Goal: Task Accomplishment & Management: Manage account settings

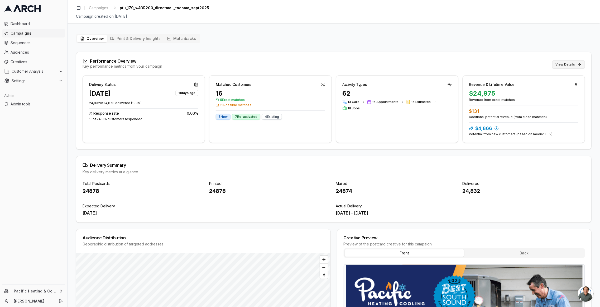
click at [565, 63] on button "View Details" at bounding box center [569, 64] width 33 height 8
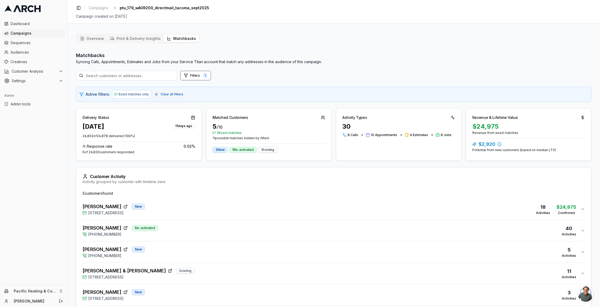
scroll to position [28, 0]
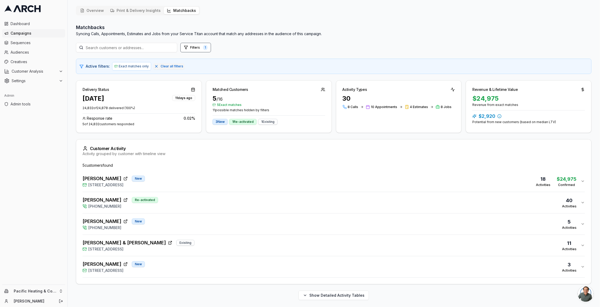
click at [209, 201] on div "[PERSON_NAME] Re-activated [PHONE_NUMBER] 40 Activities" at bounding box center [332, 202] width 499 height 13
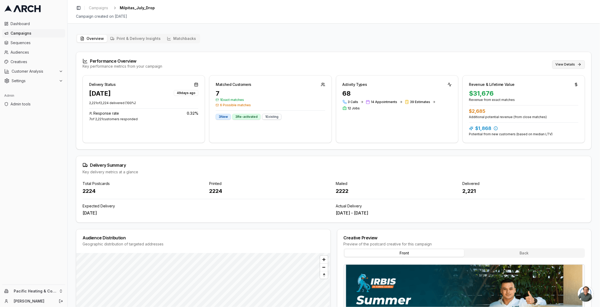
click at [565, 65] on button "View Details" at bounding box center [569, 64] width 33 height 8
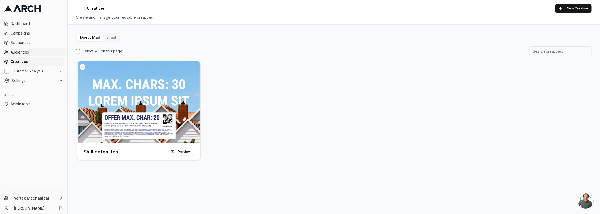
click at [29, 50] on span "Audiences" at bounding box center [37, 52] width 53 height 5
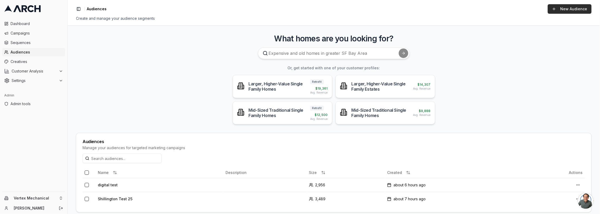
click at [569, 12] on link "New Audience" at bounding box center [570, 9] width 44 height 10
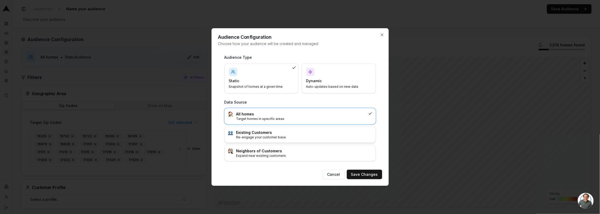
click at [296, 131] on h3 "Existing Customers" at bounding box center [304, 132] width 136 height 5
click at [368, 170] on button "Save Changes" at bounding box center [364, 175] width 35 height 10
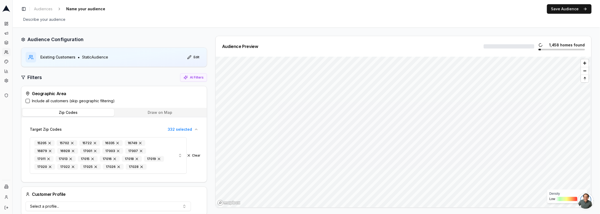
click at [62, 99] on label "Include all customers (skip geographic filtering)" at bounding box center [73, 100] width 83 height 5
click at [30, 99] on button "Include all customers (skip geographic filtering)" at bounding box center [28, 101] width 4 height 4
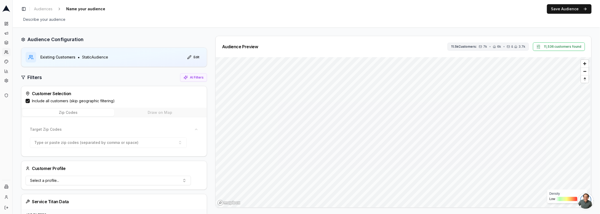
click at [491, 46] on span "•" at bounding box center [491, 47] width 2 height 4
click at [97, 100] on label "Include all customers (skip geographic filtering)" at bounding box center [73, 100] width 83 height 5
click at [30, 100] on button "Include all customers (skip geographic filtering)" at bounding box center [28, 101] width 4 height 4
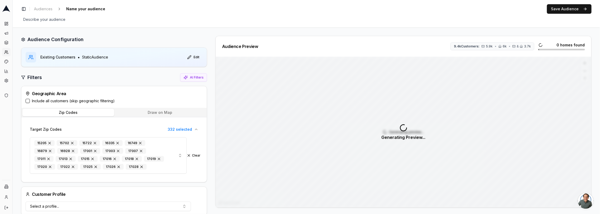
click at [385, 148] on div "Generating preview... Generating Preview..." at bounding box center [404, 132] width 376 height 151
click at [183, 114] on button "Draw on Map" at bounding box center [160, 112] width 92 height 7
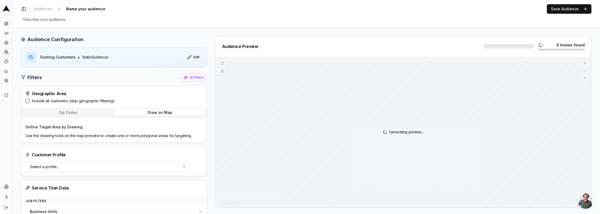
click at [222, 60] on div "Generating preview..." at bounding box center [404, 132] width 376 height 151
click at [223, 61] on button at bounding box center [223, 63] width 8 height 8
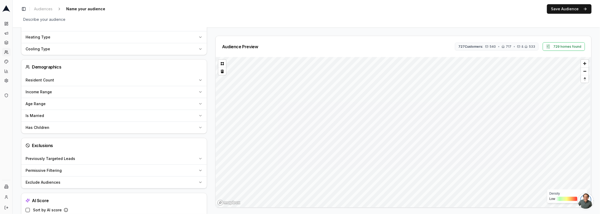
scroll to position [461, 0]
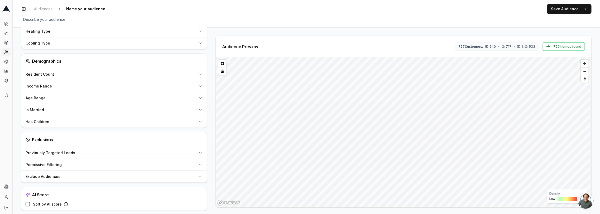
click at [59, 150] on span "Previously Targeted Leads" at bounding box center [51, 152] width 50 height 5
click at [59, 174] on span "Exclude Audiences" at bounding box center [43, 176] width 35 height 5
click at [63, 162] on div "Permissive Filtering" at bounding box center [111, 164] width 171 height 5
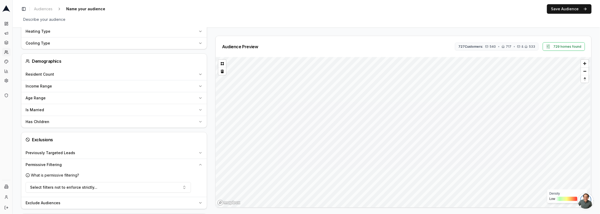
click at [63, 162] on div "Permissive Filtering" at bounding box center [111, 164] width 171 height 5
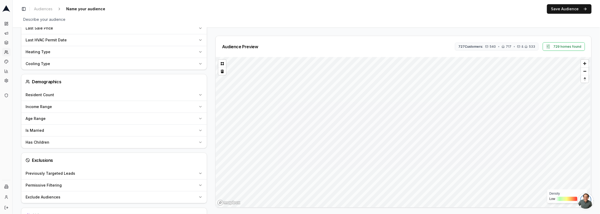
scroll to position [426, 0]
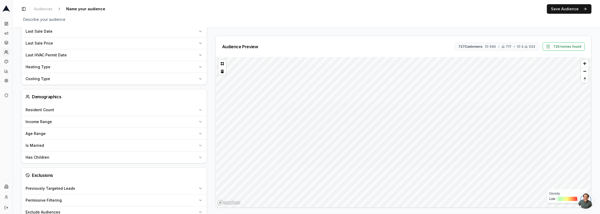
click at [72, 187] on button "Previously Targeted Leads" at bounding box center [114, 189] width 186 height 12
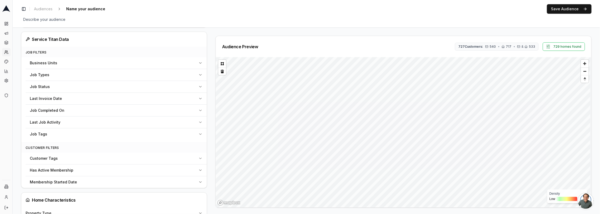
scroll to position [0, 0]
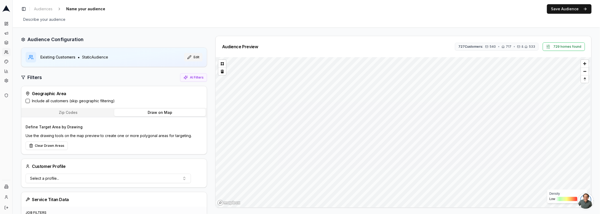
click at [192, 58] on button "Edit" at bounding box center [193, 57] width 18 height 8
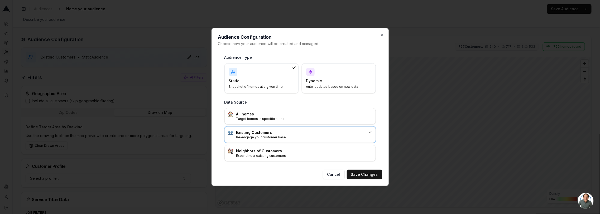
click at [256, 81] on h4 "Static" at bounding box center [258, 80] width 59 height 5
click at [270, 121] on div "All homes Target homes in specific areas" at bounding box center [300, 116] width 151 height 16
click at [356, 175] on button "Save Changes" at bounding box center [364, 175] width 35 height 10
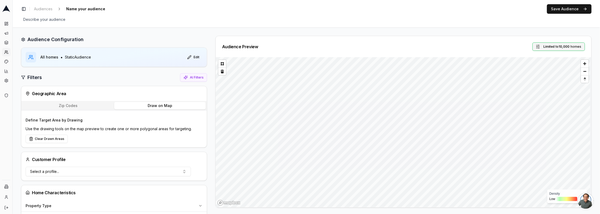
click at [555, 49] on button "Limited to 10,000 homes" at bounding box center [559, 46] width 53 height 8
click at [544, 69] on input "10001" at bounding box center [537, 70] width 24 height 10
click at [533, 70] on input "10001" at bounding box center [537, 70] width 24 height 10
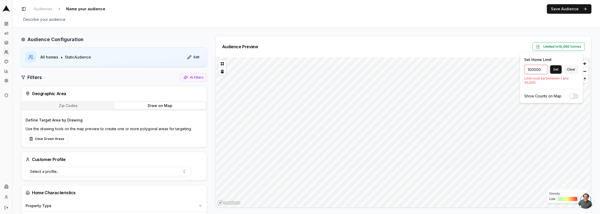
click at [533, 69] on input "100000" at bounding box center [537, 70] width 24 height 10
type input "30000"
click at [211, 63] on div "Audience Preview 1,757 homes found Density Low High" at bounding box center [401, 122] width 381 height 172
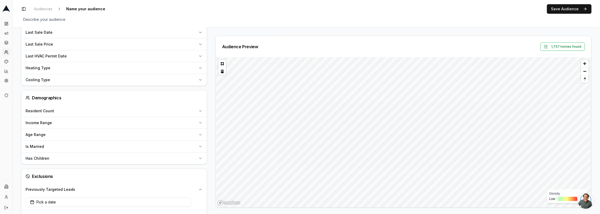
scroll to position [322, 0]
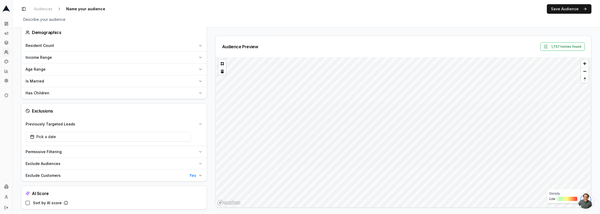
click at [47, 174] on span "Exclude Customers" at bounding box center [43, 175] width 35 height 5
click at [27, 184] on button "Exclude customers" at bounding box center [28, 186] width 4 height 4
type button "on"
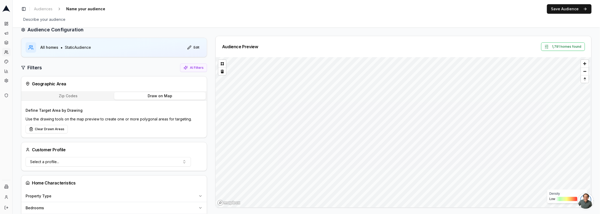
scroll to position [0, 0]
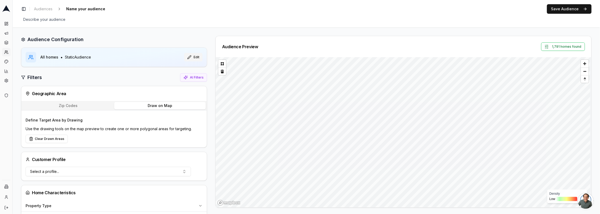
click at [191, 56] on button "Edit" at bounding box center [193, 57] width 18 height 8
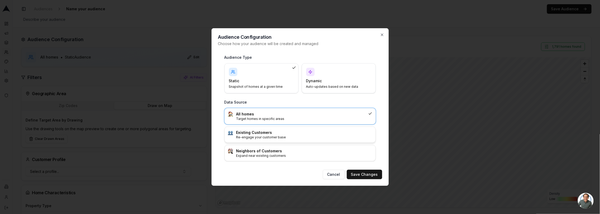
click at [245, 135] on p "Re-engage your customer base" at bounding box center [304, 137] width 136 height 4
click at [366, 175] on button "Save Changes" at bounding box center [364, 175] width 35 height 10
